Goal: Information Seeking & Learning: Learn about a topic

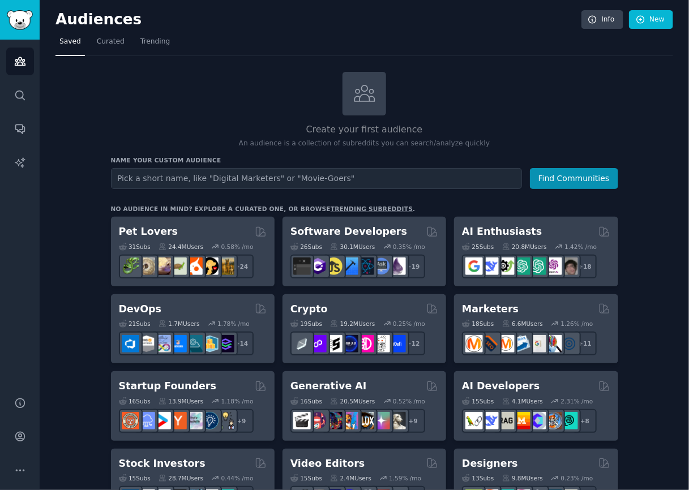
scroll to position [563, 0]
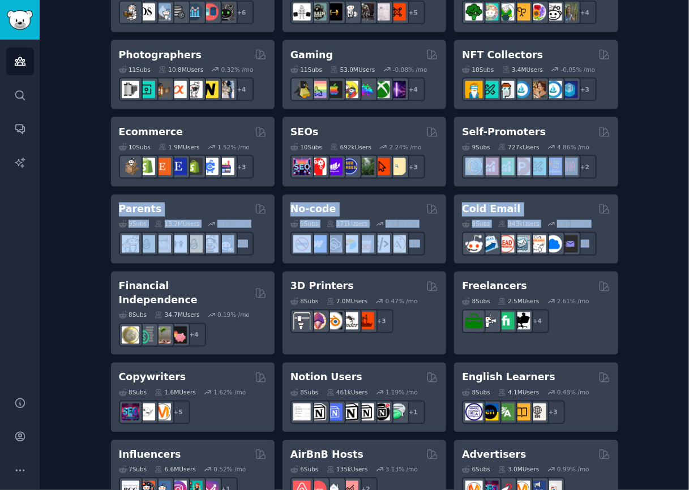
drag, startPoint x: 686, startPoint y: 230, endPoint x: 682, endPoint y: 183, distance: 47.7
click at [682, 183] on div "Audiences Info New Saved Curated Trending Create your first audience An audienc…" at bounding box center [365, 97] width 650 height 1321
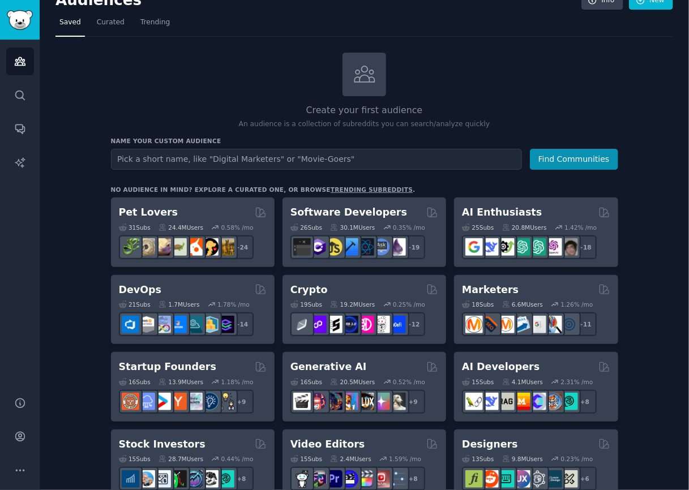
scroll to position [0, 0]
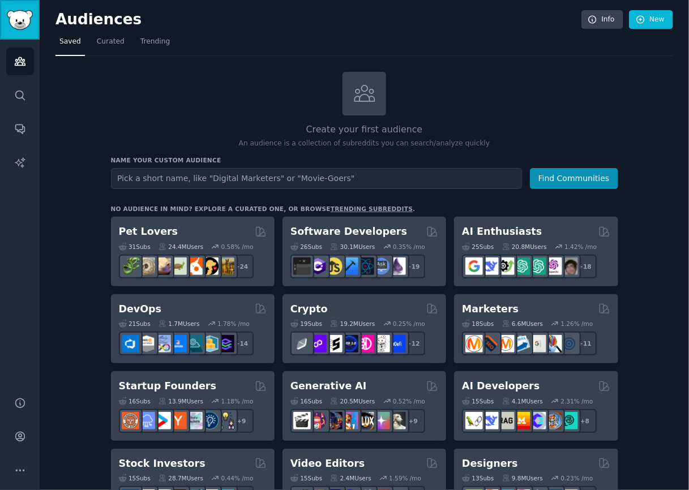
click at [20, 23] on img "Sidebar" at bounding box center [20, 20] width 26 height 20
click at [18, 60] on icon "Sidebar" at bounding box center [20, 61] width 12 height 12
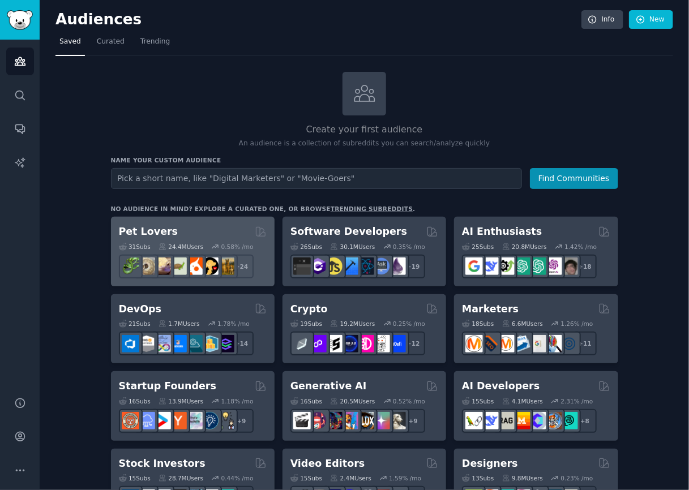
click at [188, 217] on div "Pet Lovers 31 Sub s 24.4M Users 0.58 % /mo + 24" at bounding box center [193, 252] width 164 height 70
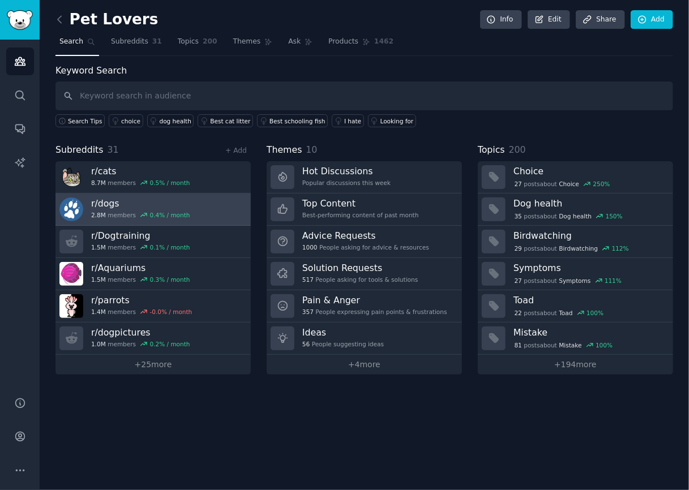
click at [106, 201] on h3 "r/ dogs" at bounding box center [140, 204] width 99 height 12
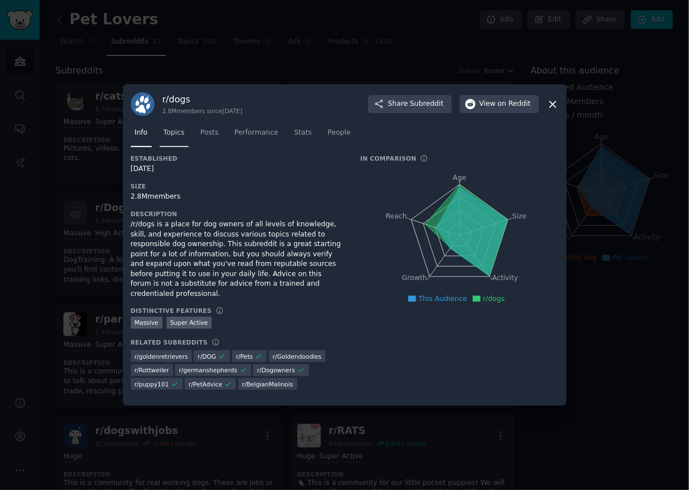
click at [168, 138] on span "Topics" at bounding box center [174, 133] width 21 height 10
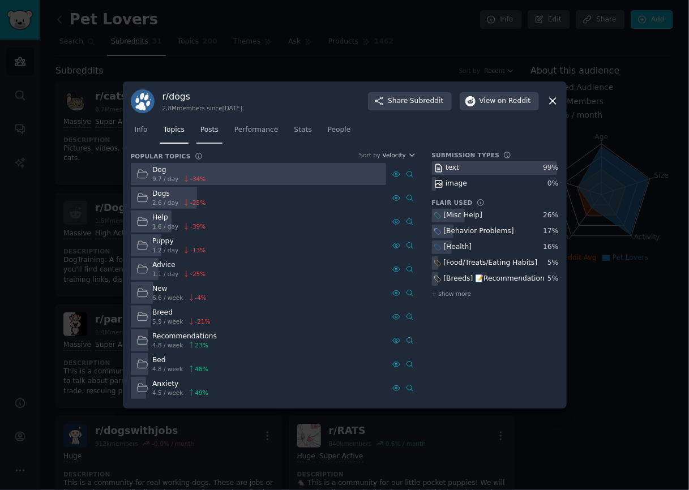
click at [199, 138] on link "Posts" at bounding box center [209, 132] width 26 height 23
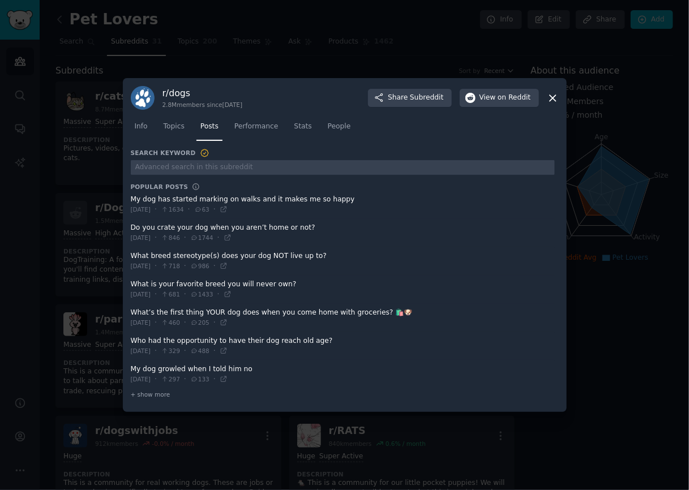
click at [442, 40] on div at bounding box center [344, 245] width 689 height 490
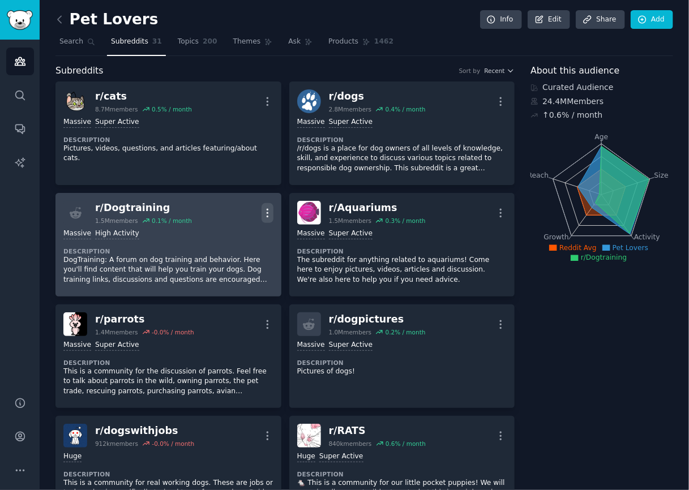
click at [266, 207] on icon "button" at bounding box center [268, 213] width 12 height 12
click at [266, 231] on div "Massive High Activity" at bounding box center [168, 234] width 210 height 11
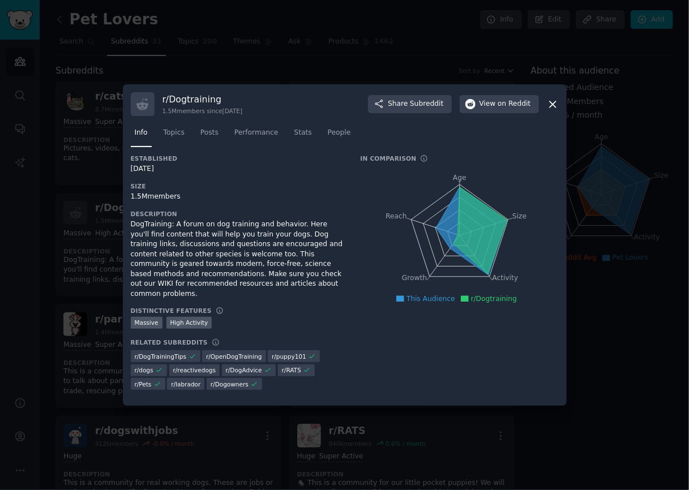
click at [277, 59] on div at bounding box center [344, 245] width 689 height 490
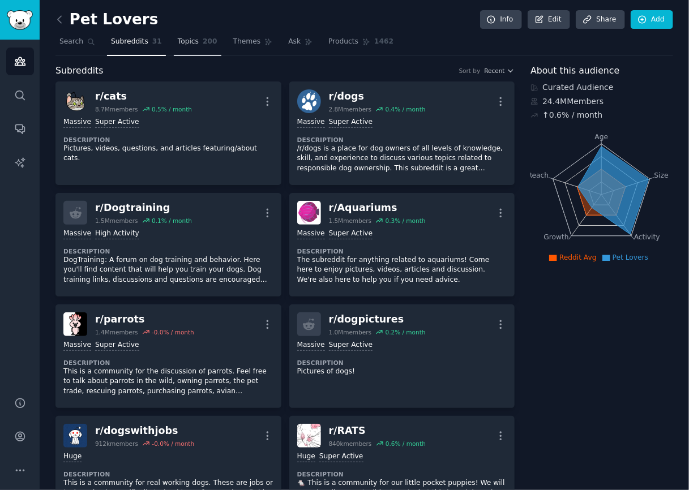
click at [184, 41] on span "Topics" at bounding box center [188, 42] width 21 height 10
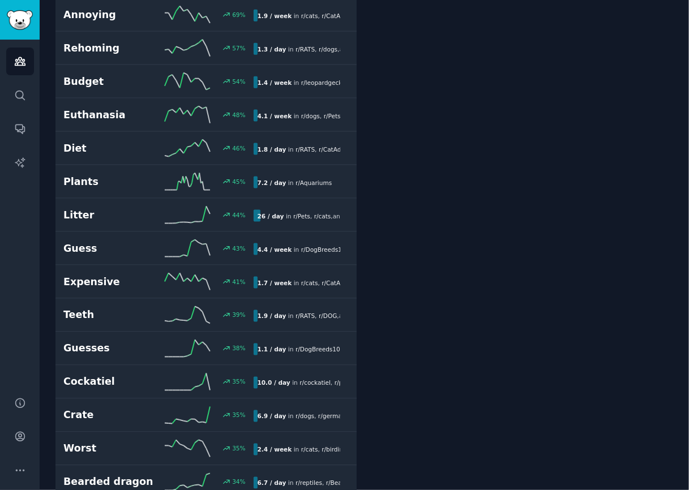
scroll to position [497, 0]
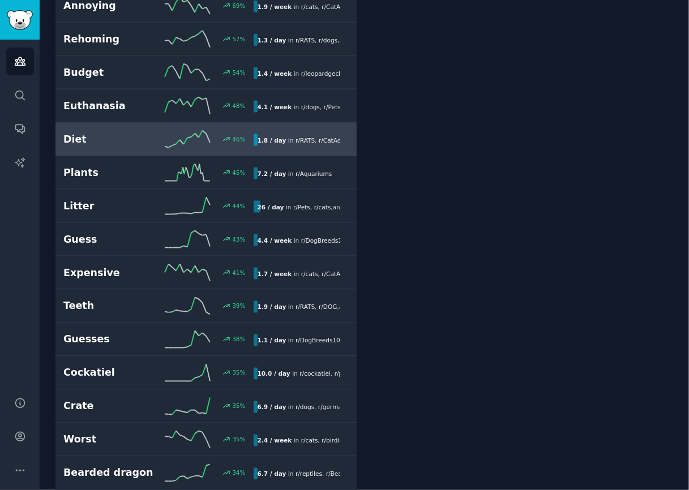
click at [67, 133] on h2 "Diet" at bounding box center [110, 140] width 95 height 14
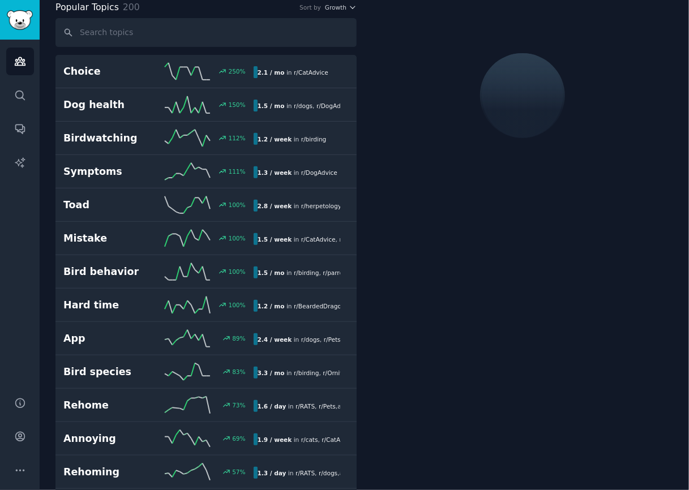
scroll to position [63, 0]
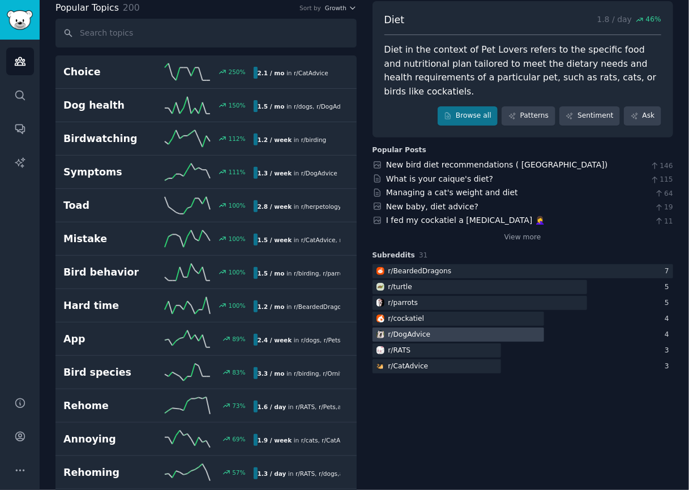
click at [423, 331] on div "r/ DogAdvice" at bounding box center [409, 335] width 42 height 10
